Goal: Transaction & Acquisition: Purchase product/service

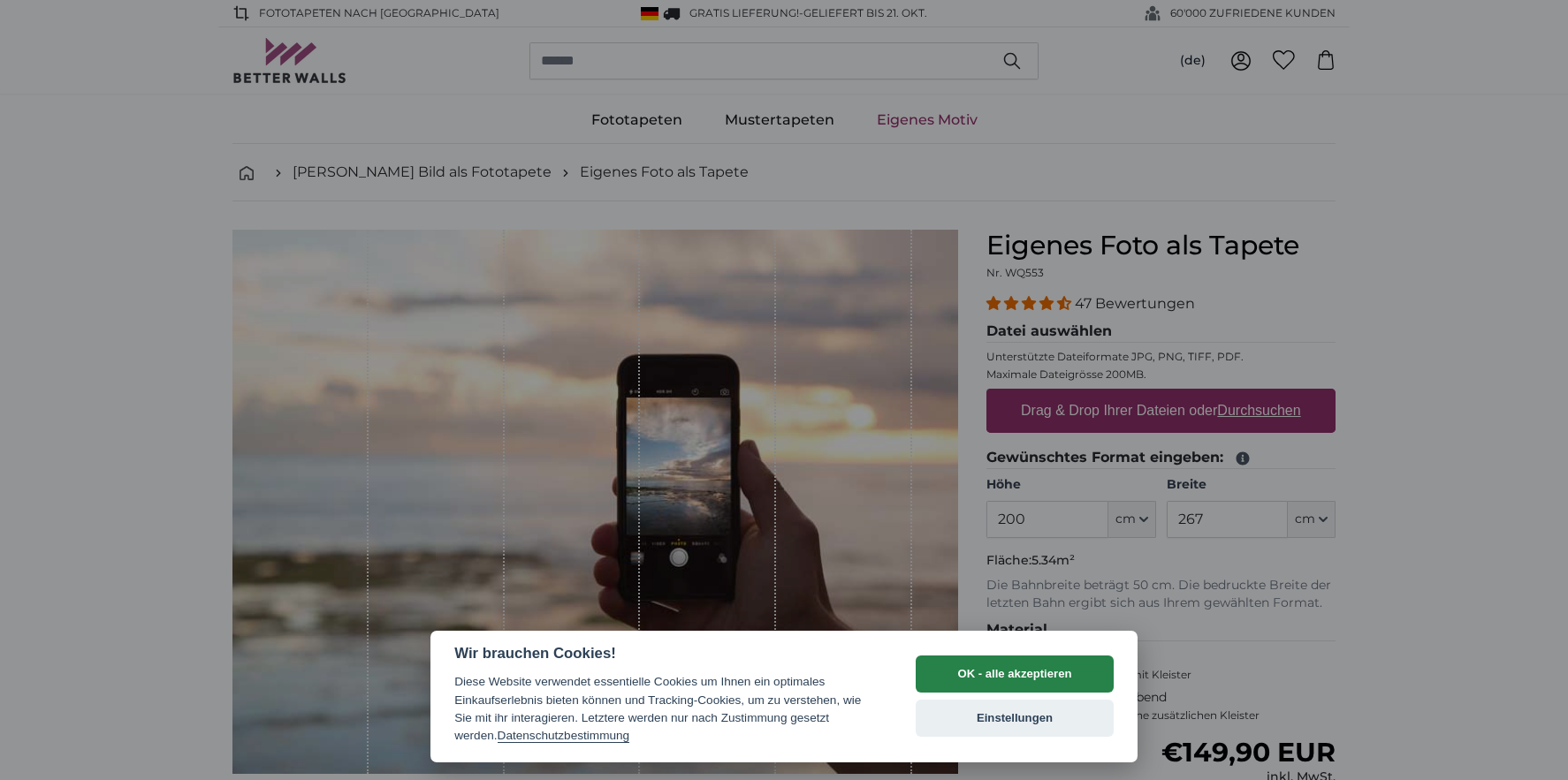
click at [1025, 674] on button "OK - alle akzeptieren" at bounding box center [1014, 673] width 198 height 37
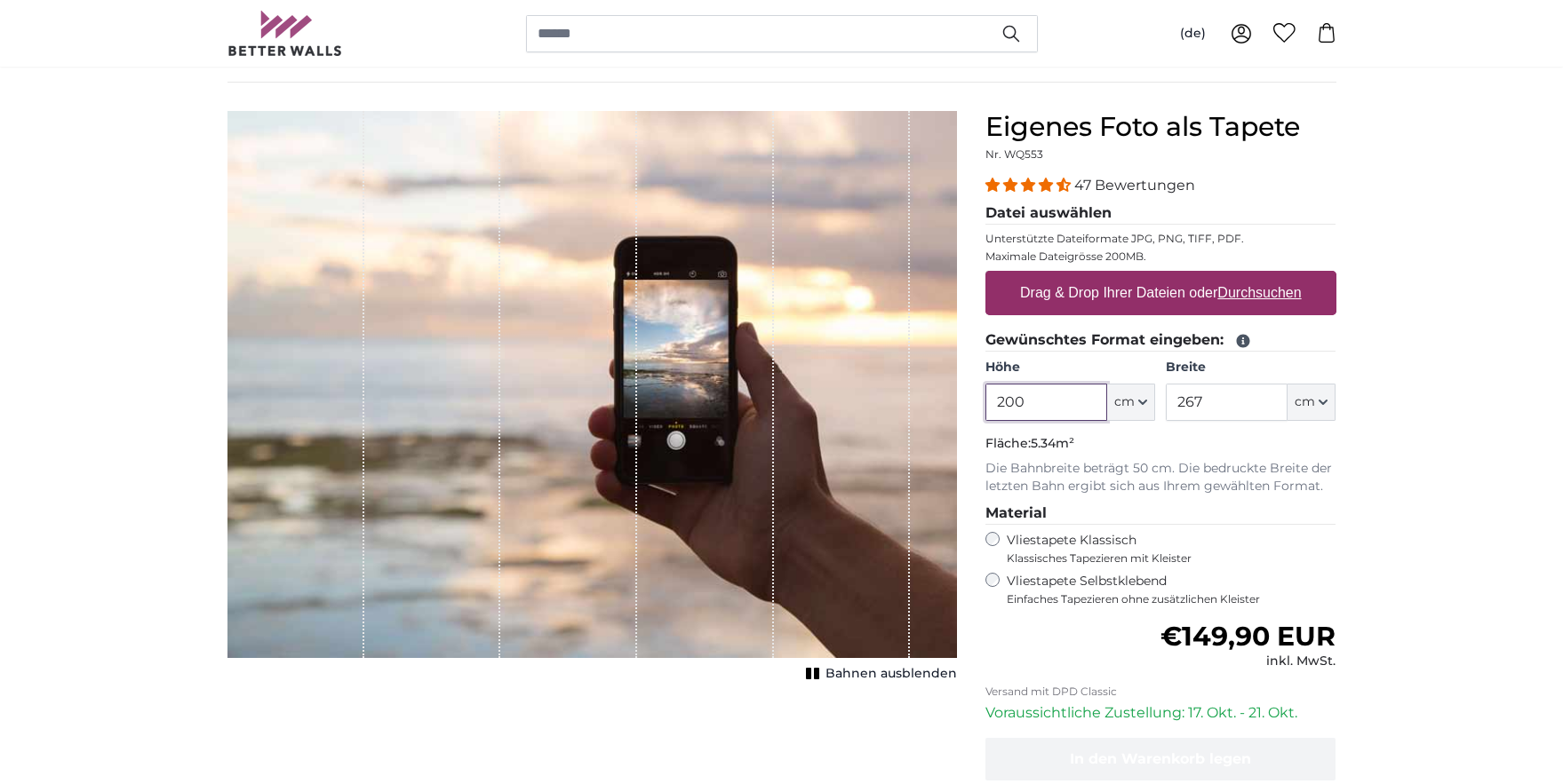
scroll to position [119, 0]
drag, startPoint x: 1034, startPoint y: 410, endPoint x: 1007, endPoint y: 411, distance: 27.0
click at [1007, 411] on input "200" at bounding box center [1045, 402] width 122 height 37
type input "250"
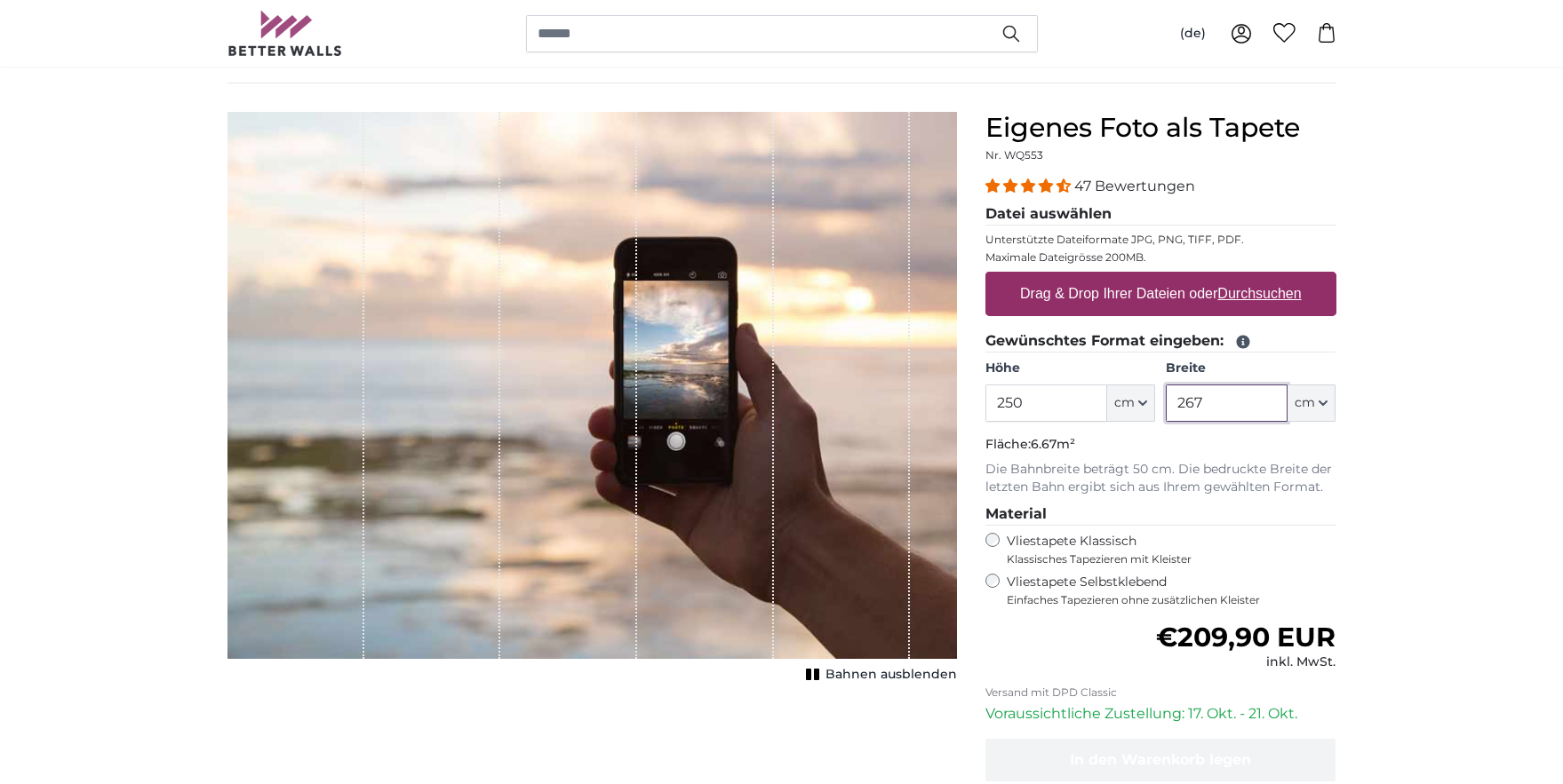
click at [1252, 404] on input "267" at bounding box center [1226, 402] width 122 height 37
drag, startPoint x: 1249, startPoint y: 406, endPoint x: 1137, endPoint y: 404, distance: 112.0
click at [1137, 404] on div "Höhe 250 ft cm Centimeter (cm) Inches (inch) Feet (ft. in.) Breite 267 ft cm Ce…" at bounding box center [1161, 391] width 351 height 62
type input "500"
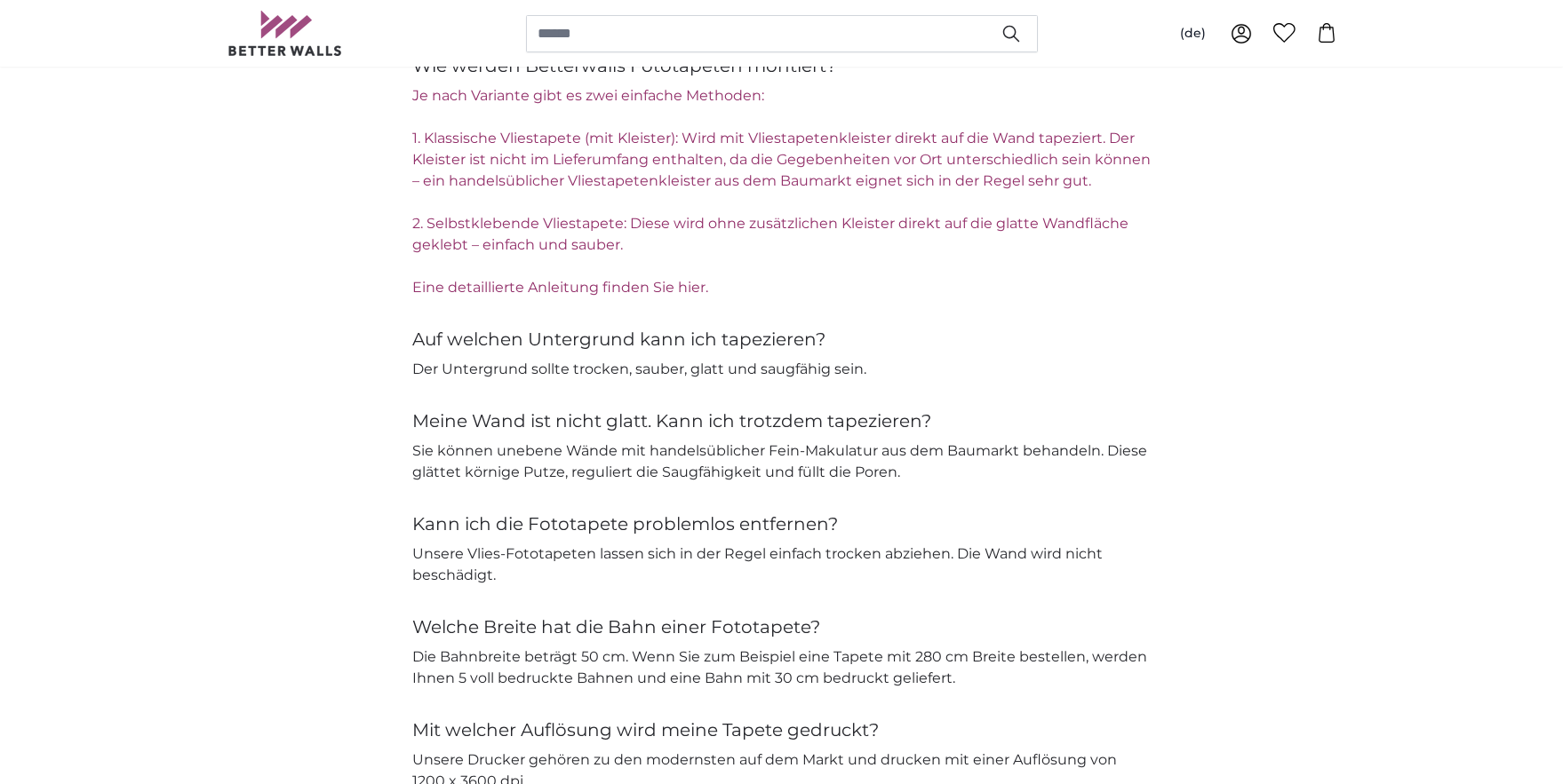
scroll to position [3340, 0]
